Goal: Check status: Check status

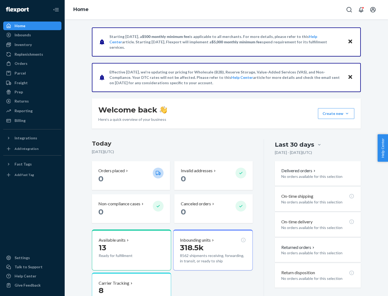
click at [347, 114] on button "Create new Create new inbound Create new order Create new product" at bounding box center [336, 113] width 36 height 11
click at [32, 73] on div "Parcel" at bounding box center [32, 73] width 57 height 8
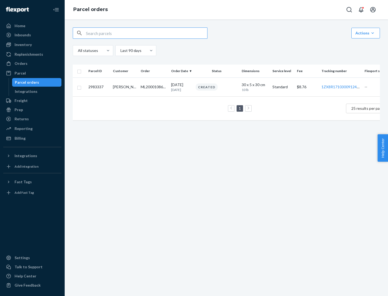
click at [37, 82] on div "Parcel orders" at bounding box center [27, 82] width 24 height 5
type input "2983337"
click at [230, 89] on div "Created" at bounding box center [216, 86] width 44 height 7
